Goal: Information Seeking & Learning: Learn about a topic

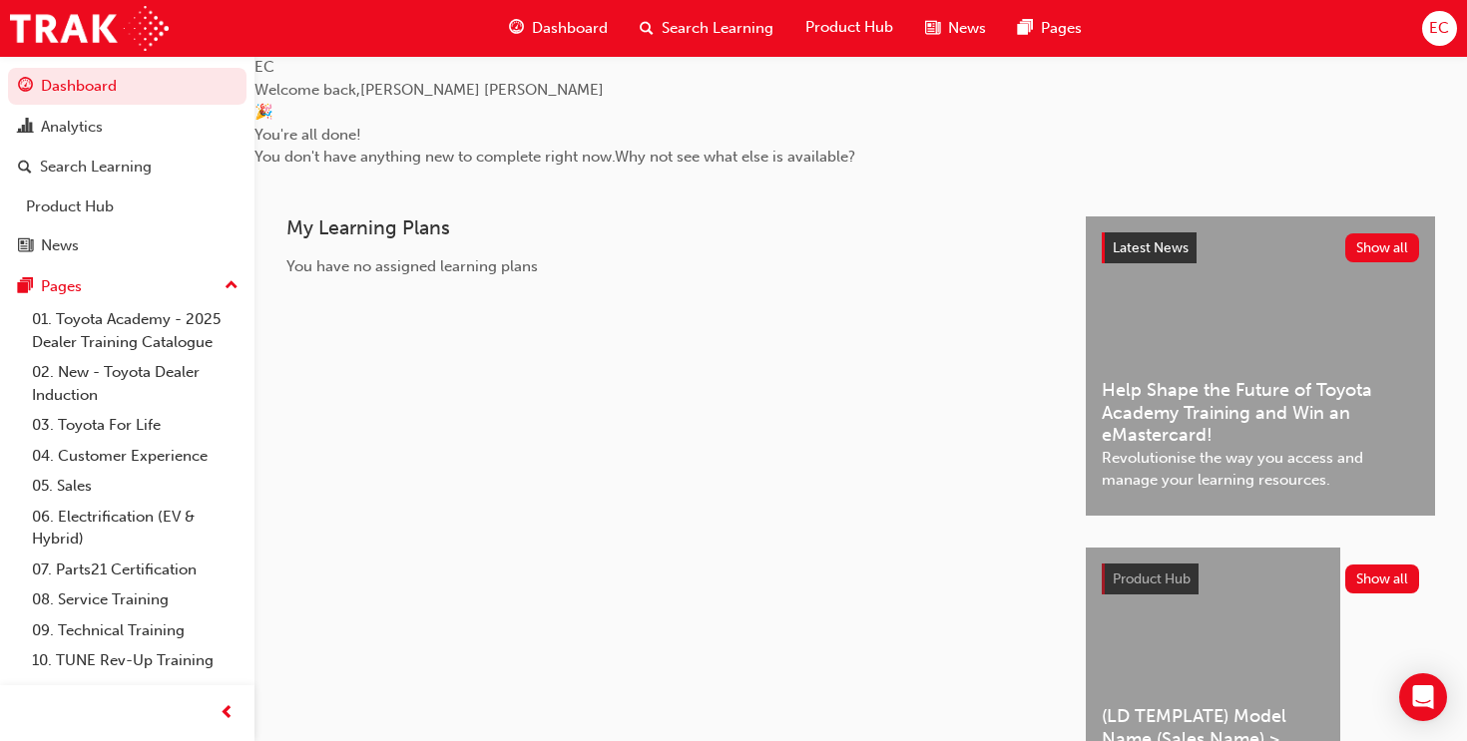
click at [719, 31] on span "Search Learning" at bounding box center [717, 28] width 112 height 23
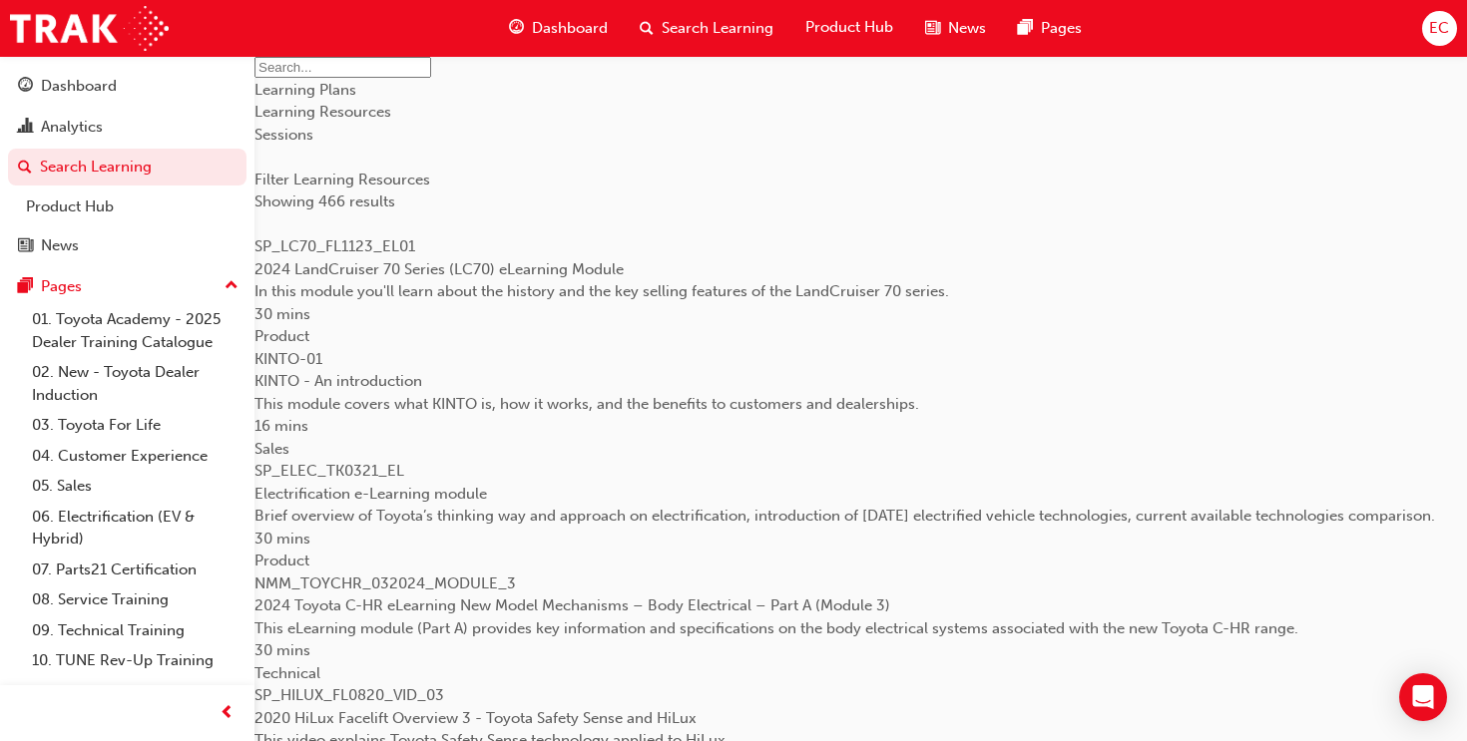
click at [607, 79] on div at bounding box center [860, 67] width 1212 height 23
click at [431, 78] on input "text" at bounding box center [342, 67] width 177 height 21
type input "tfl"
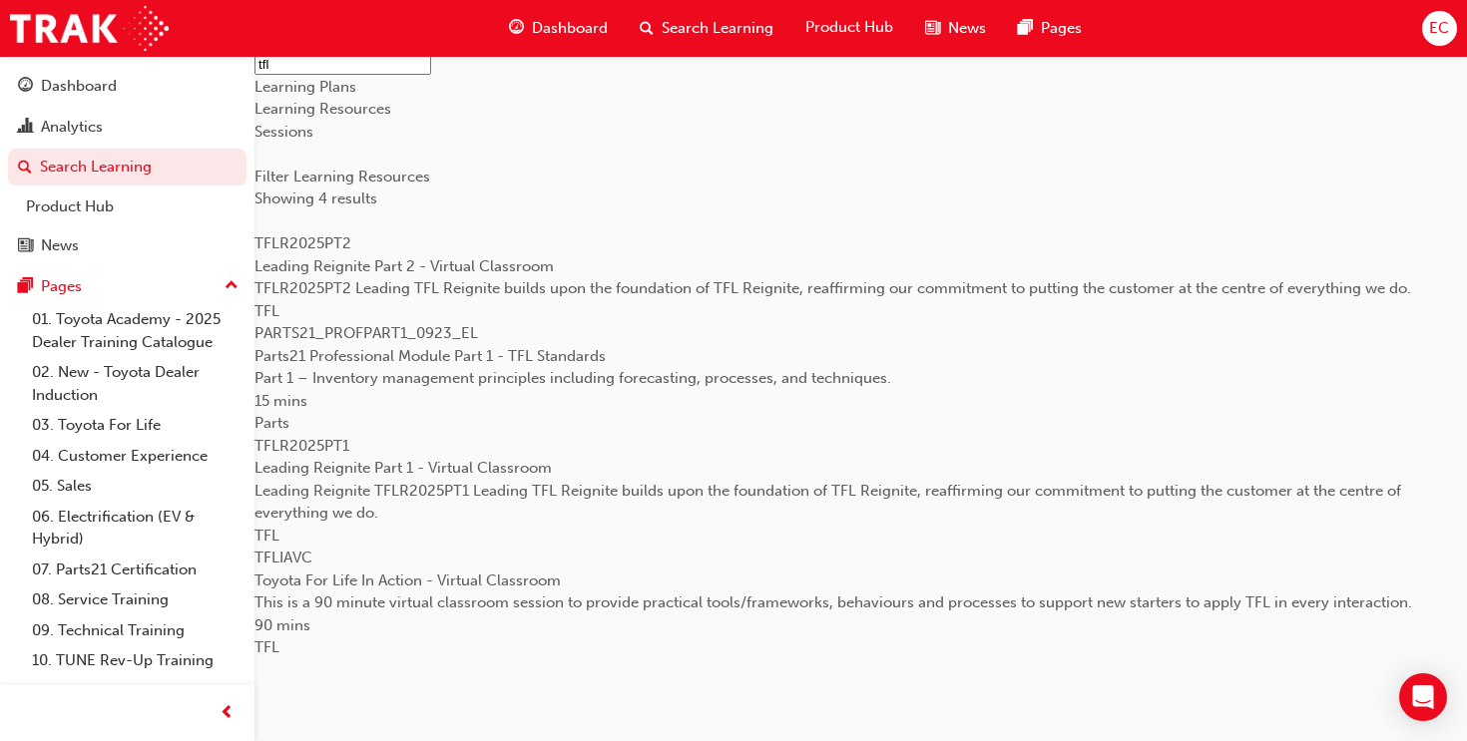
scroll to position [439, 0]
click at [521, 547] on div at bounding box center [860, 547] width 1212 height 0
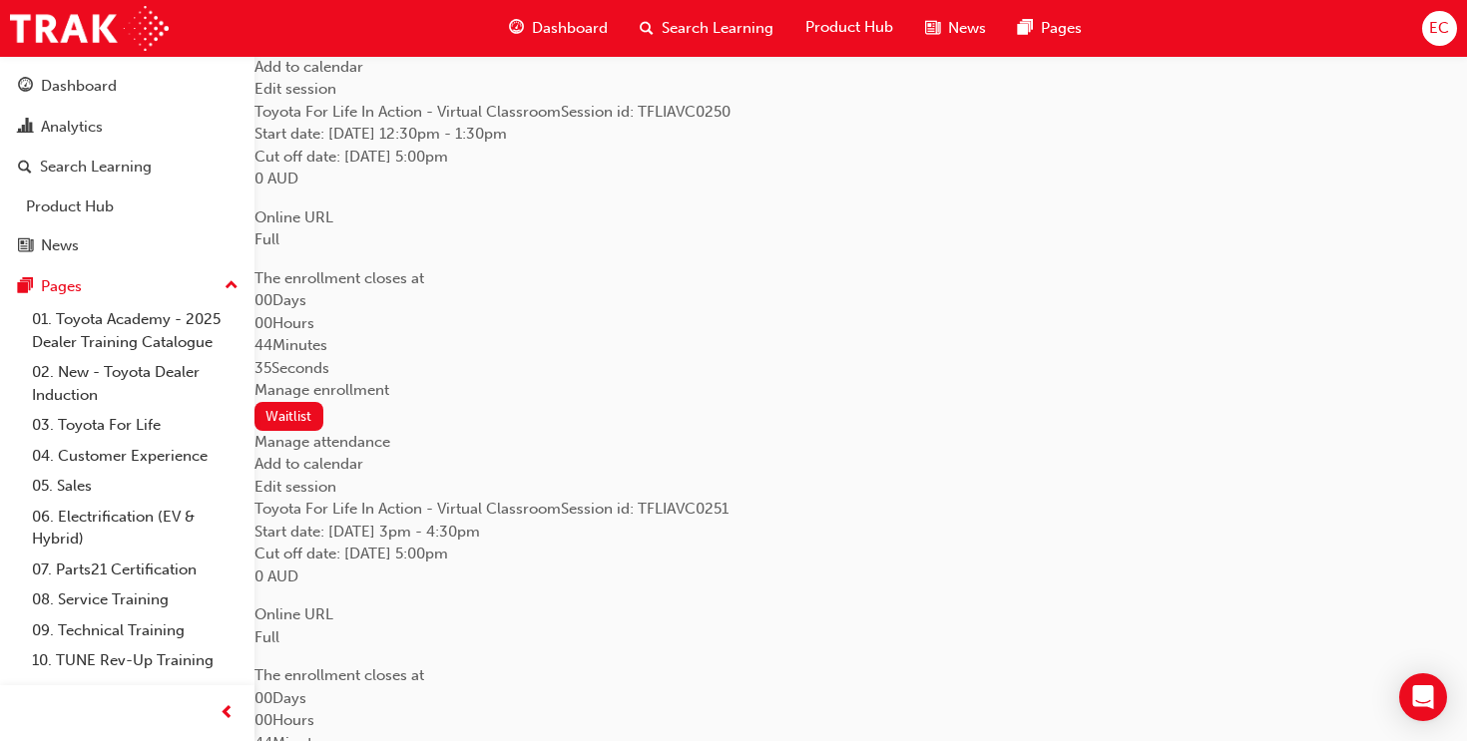
scroll to position [2083, 0]
